Goal: Information Seeking & Learning: Learn about a topic

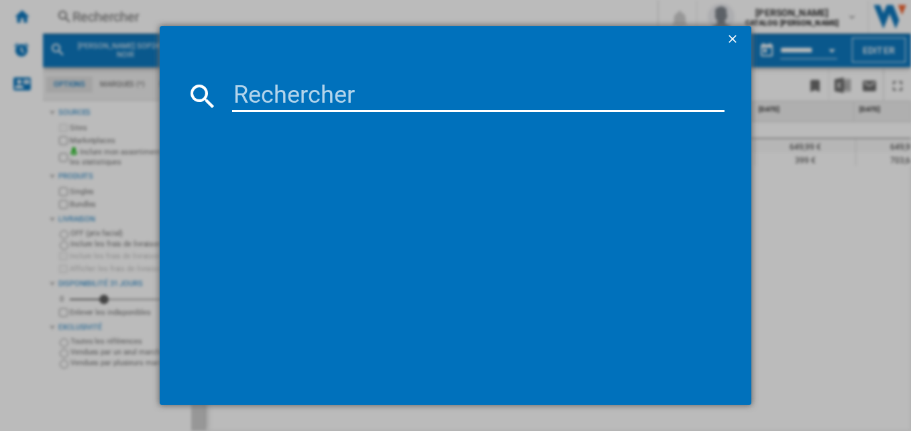
scroll to position [0, 706]
click at [344, 85] on input at bounding box center [478, 96] width 493 height 32
click at [341, 84] on input at bounding box center [478, 96] width 493 height 32
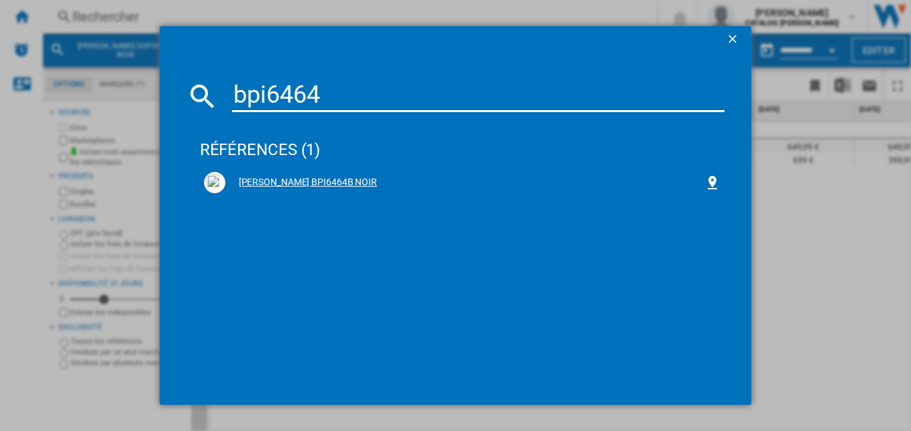
type input "bpi6464"
click at [291, 170] on div "[PERSON_NAME] BPI6464B NOIR" at bounding box center [462, 183] width 525 height 30
click at [311, 181] on div "[PERSON_NAME] BPI6464B NOIR" at bounding box center [465, 182] width 480 height 13
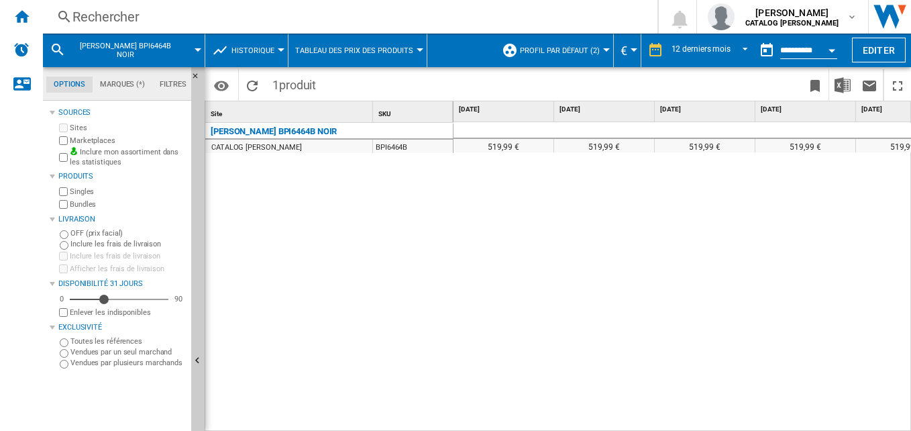
click at [584, 49] on span "Profil par défaut (2)" at bounding box center [560, 50] width 80 height 9
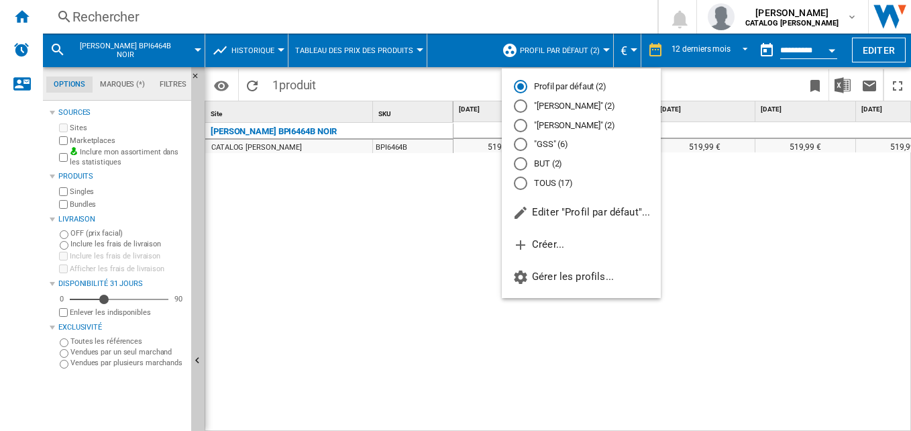
click at [557, 183] on md-radio-button "TOUS (17)" at bounding box center [581, 182] width 135 height 13
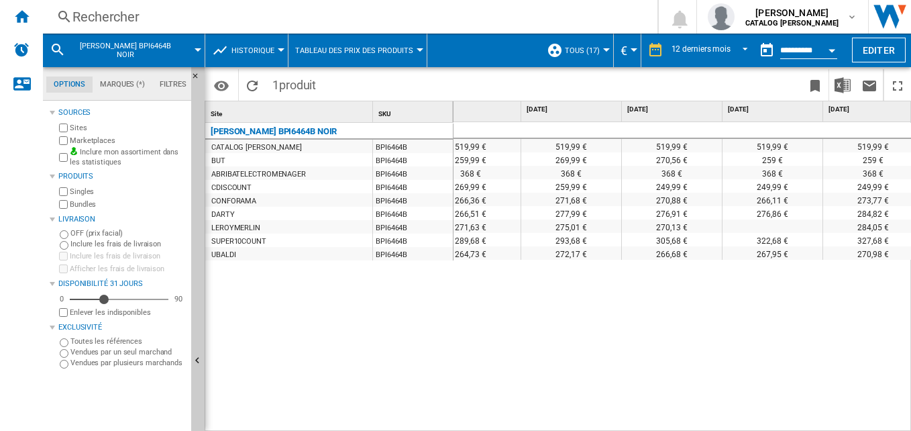
scroll to position [0, 547]
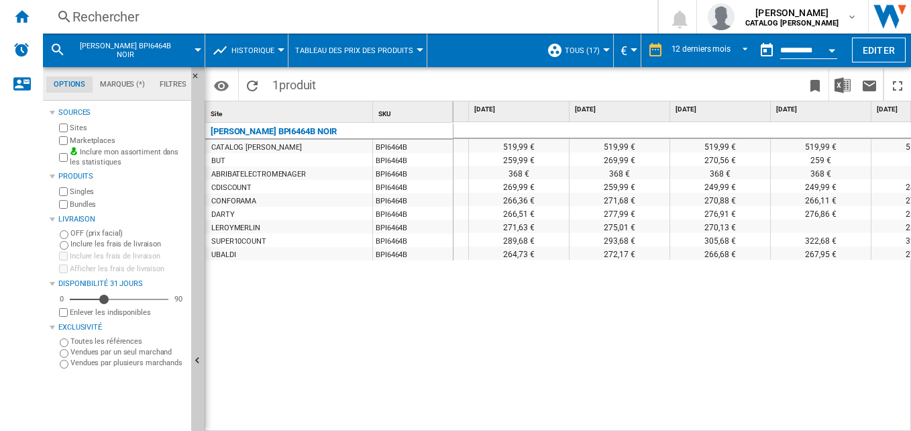
drag, startPoint x: 631, startPoint y: 425, endPoint x: 256, endPoint y: 405, distance: 376.1
click at [256, 405] on div "Site 1 SKU 1 [PERSON_NAME] BPI6464B NOIR CATALOG [PERSON_NAME] BPI6464B BUT BPI…" at bounding box center [557, 265] width 705 height 329
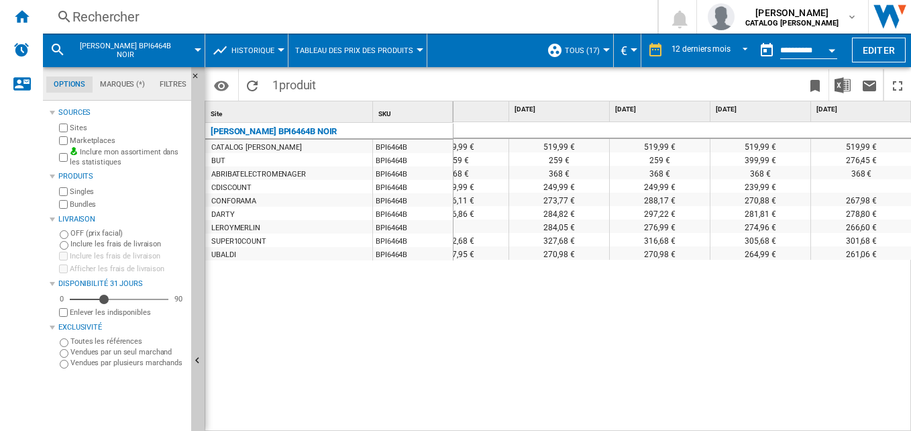
click at [758, 180] on div "239,99 €" at bounding box center [760, 185] width 100 height 13
click at [338, 10] on div "Rechercher" at bounding box center [347, 16] width 550 height 19
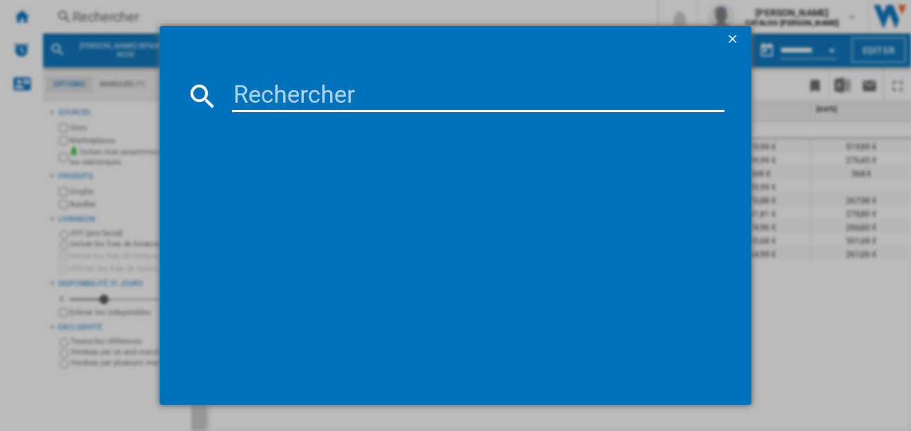
click at [362, 103] on input at bounding box center [478, 96] width 493 height 32
drag, startPoint x: 359, startPoint y: 97, endPoint x: 213, endPoint y: 104, distance: 146.4
click at [213, 104] on div "eiv63443c" at bounding box center [455, 96] width 539 height 32
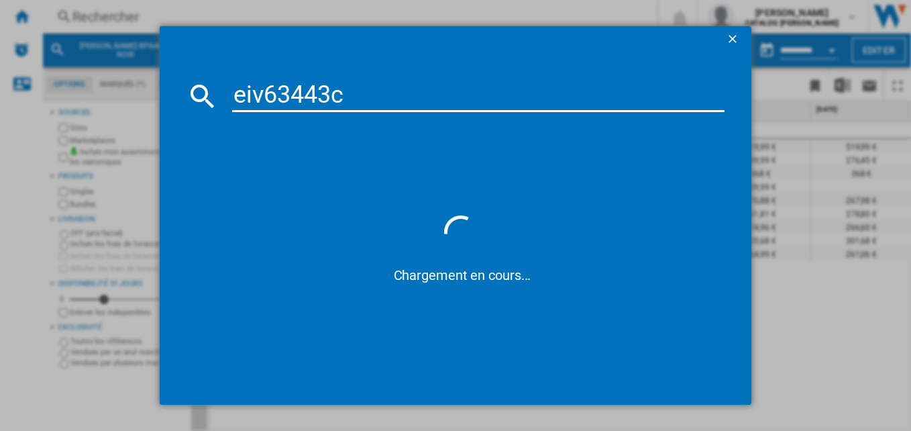
type input "eiv63443c"
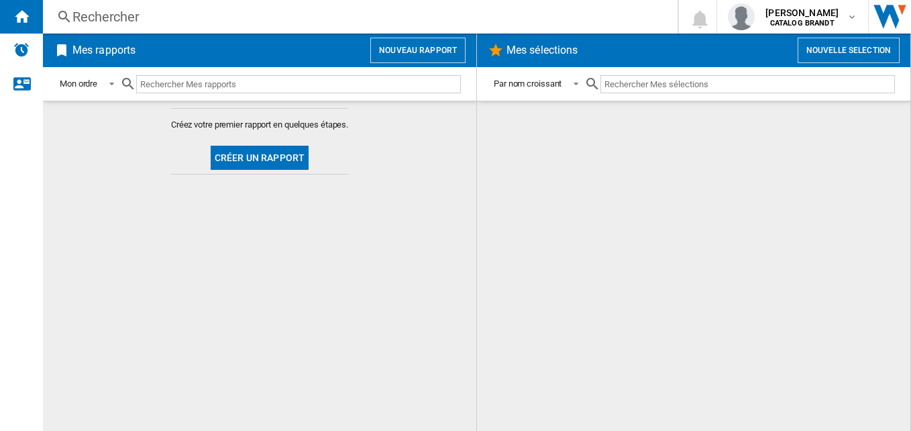
click at [172, 17] on div "Rechercher" at bounding box center [357, 16] width 570 height 19
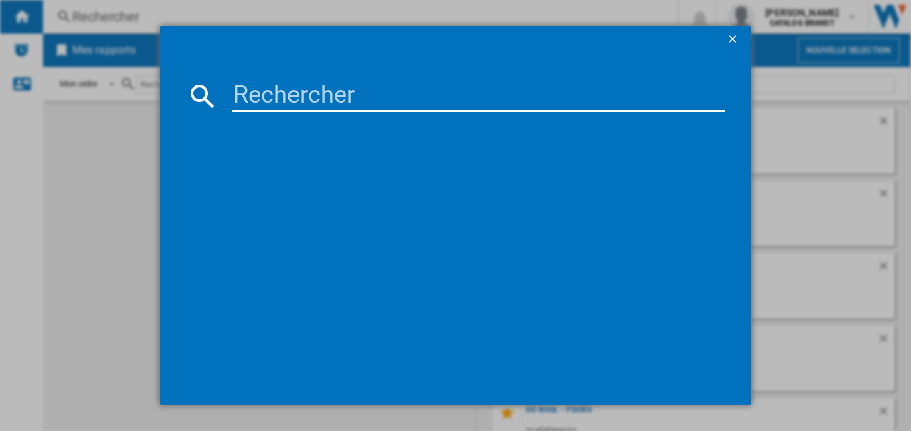
click at [305, 101] on input at bounding box center [478, 96] width 493 height 32
paste input "eiv63443c"
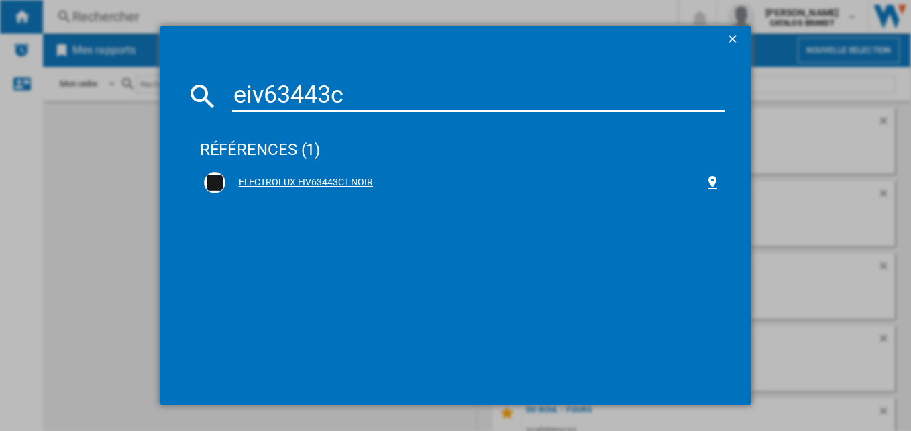
type input "eiv63443c"
click at [348, 181] on div "ELECTROLUX EIV63443CT NOIR" at bounding box center [465, 182] width 480 height 13
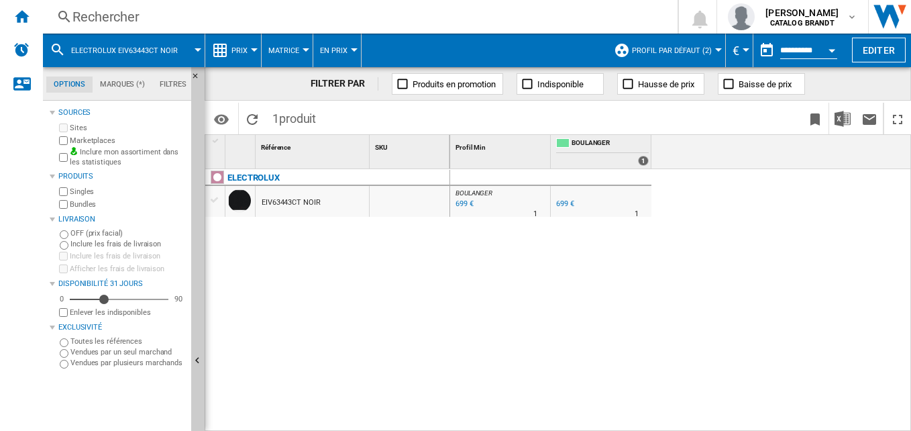
click at [233, 50] on span "Prix" at bounding box center [239, 50] width 16 height 9
click at [240, 46] on span "Prix" at bounding box center [239, 50] width 16 height 9
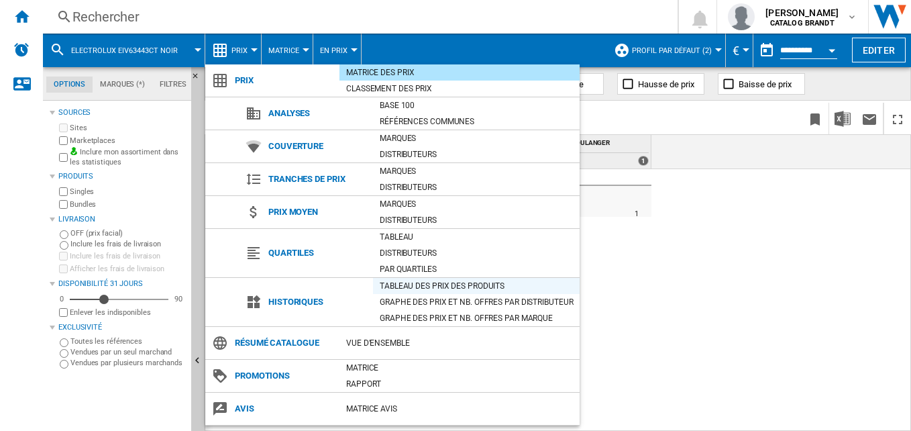
click at [470, 284] on div "Tableau des prix des produits" at bounding box center [476, 285] width 207 height 13
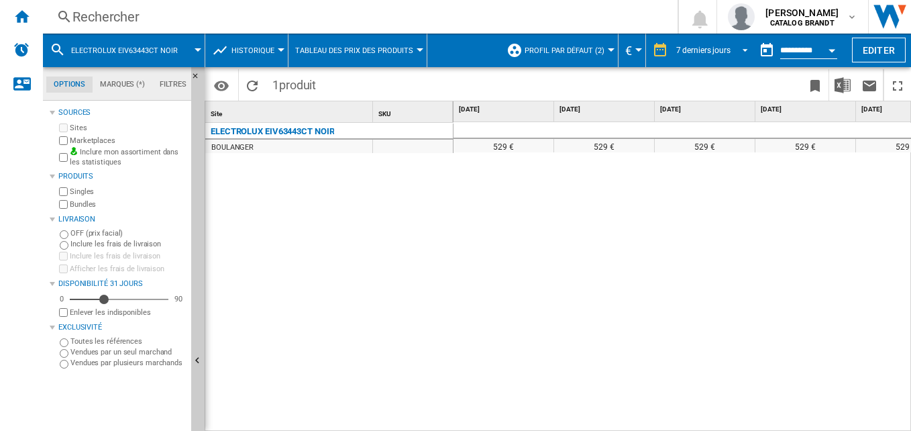
click at [697, 43] on md-select-value "7 derniers jours" at bounding box center [714, 50] width 78 height 20
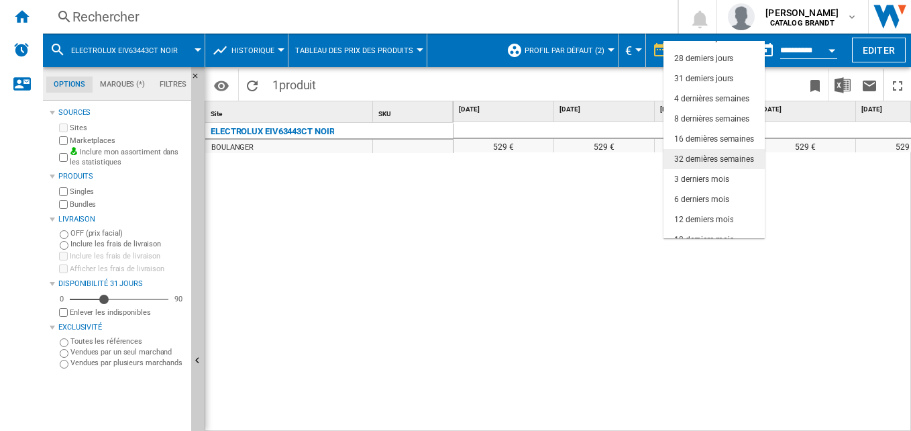
scroll to position [85, 0]
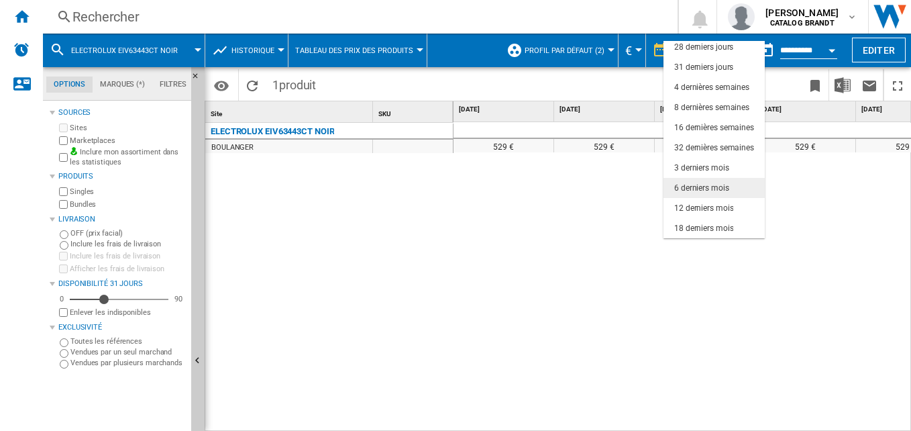
click at [693, 192] on div "6 derniers mois" at bounding box center [701, 187] width 55 height 11
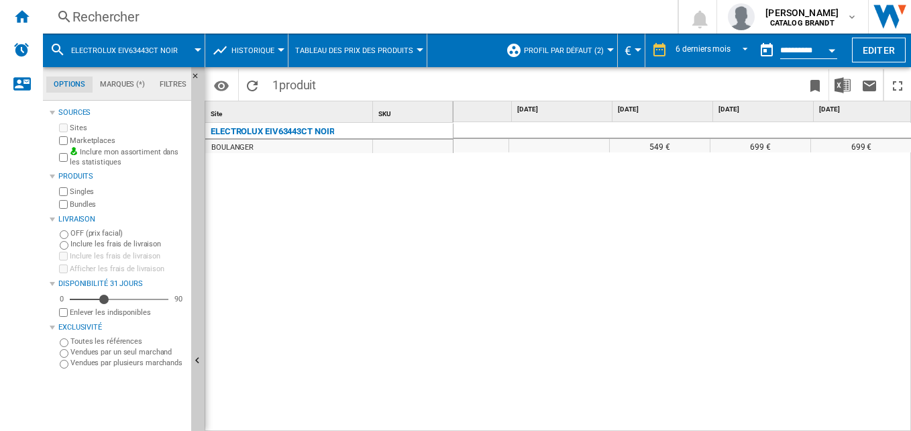
scroll to position [0, 246]
click at [297, 127] on div "ELECTROLUX EIV63443CT NOIR" at bounding box center [272, 131] width 123 height 16
click at [148, 21] on div "Rechercher" at bounding box center [357, 16] width 570 height 19
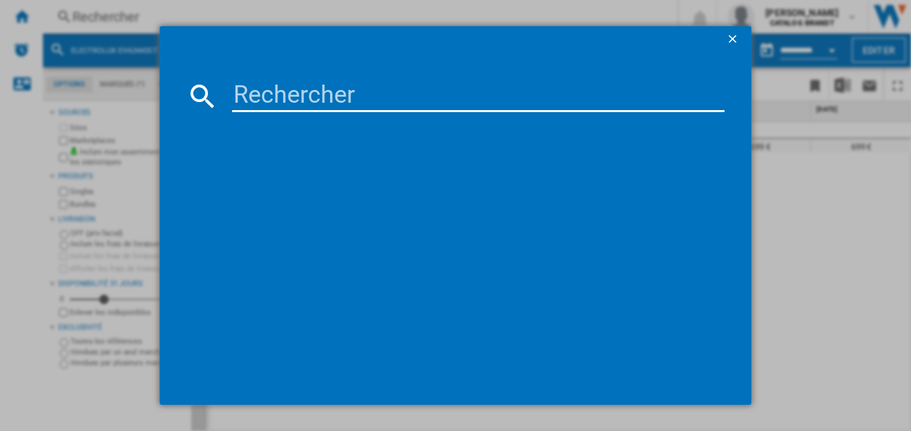
click at [288, 95] on input at bounding box center [478, 96] width 493 height 32
drag, startPoint x: 406, startPoint y: 99, endPoint x: 91, endPoint y: 92, distance: 314.6
click at [93, 92] on div "eit60336ct Chargement en cours..." at bounding box center [455, 215] width 911 height 431
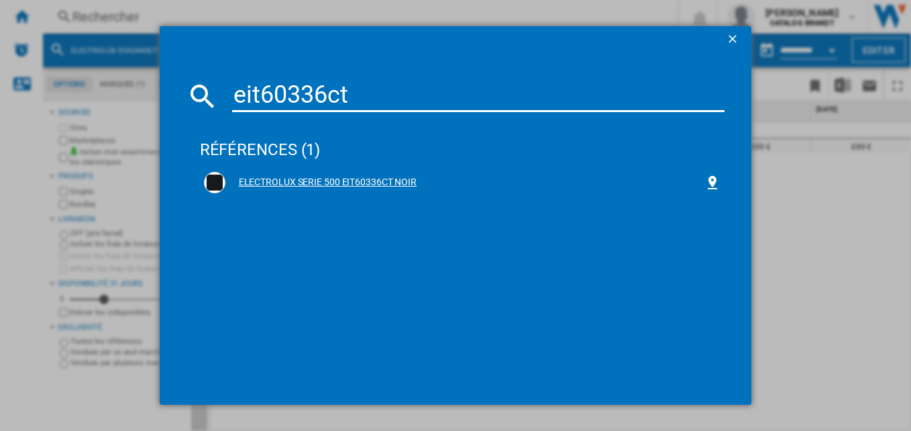
type input "eit60336ct"
click at [390, 185] on div "ELECTROLUX SERIE 500 EIT60336CT NOIR" at bounding box center [465, 182] width 480 height 13
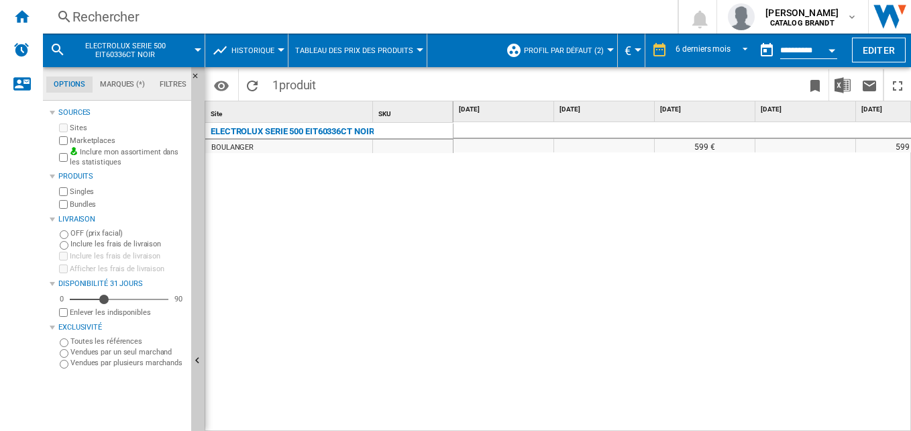
scroll to position [0, 246]
click at [708, 48] on div "6 derniers mois" at bounding box center [702, 50] width 55 height 9
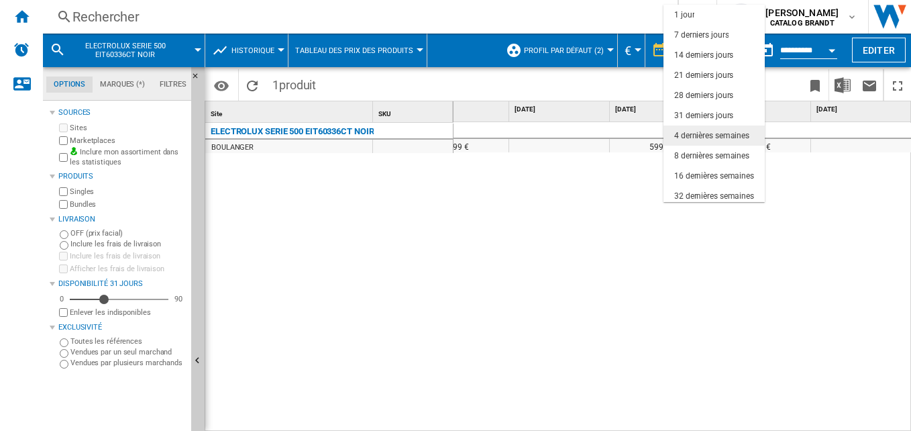
scroll to position [85, 0]
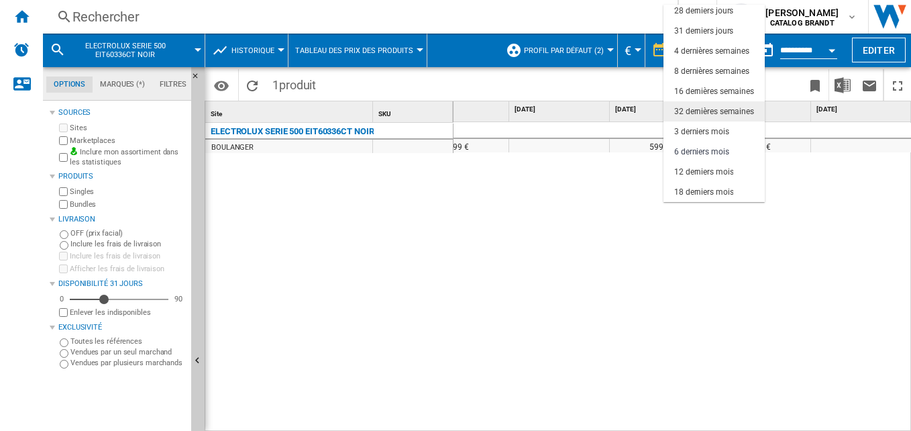
click at [726, 108] on div "32 dernières semaines" at bounding box center [714, 111] width 80 height 11
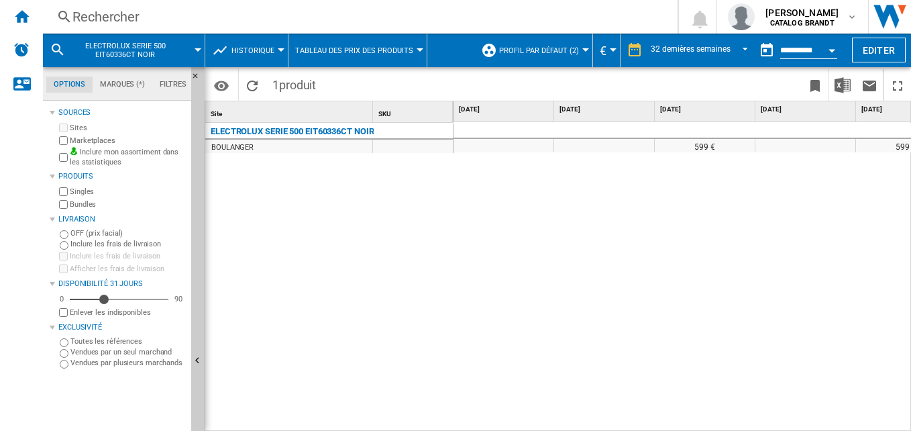
click at [527, 294] on div "599 € 599 € 449 €" at bounding box center [682, 276] width 458 height 309
drag, startPoint x: 634, startPoint y: 250, endPoint x: 634, endPoint y: 266, distance: 16.8
click at [634, 253] on div "599 € 449 € 449 € 449 € 449 € 599 € 599 € 599 €" at bounding box center [682, 276] width 458 height 309
click at [648, 290] on div "599 € 449 € 449 € 449 € 449 € 599 € 599 € 599 €" at bounding box center [682, 276] width 458 height 309
